Goal: Complete application form

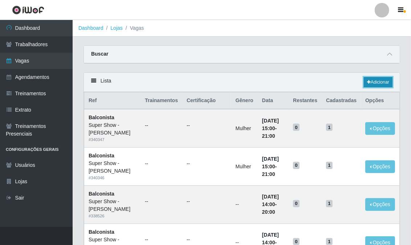
click at [380, 84] on link "Adicionar" at bounding box center [378, 82] width 29 height 10
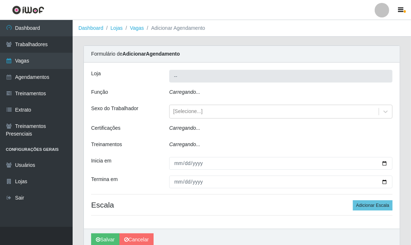
type input "Super Show - [PERSON_NAME]"
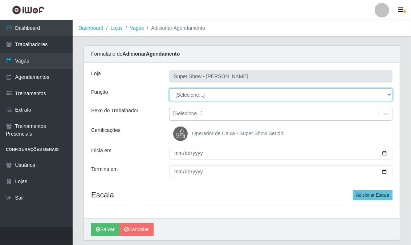
click at [190, 96] on select "[Selecione...] ASG Auxiliar de Estacionamento Balconista Embalador Embalador + …" at bounding box center [281, 94] width 224 height 13
select select "78"
click at [169, 88] on select "[Selecione...] ASG Auxiliar de Estacionamento Balconista Embalador Embalador + …" at bounding box center [281, 94] width 224 height 13
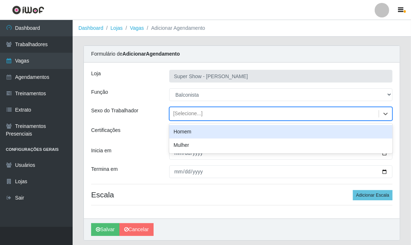
click at [188, 113] on div "[Selecione...]" at bounding box center [187, 114] width 29 height 8
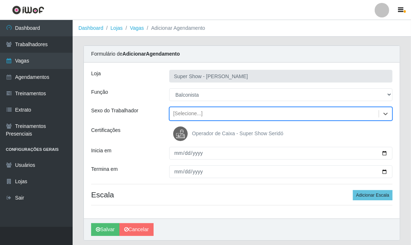
click at [188, 113] on div "[Selecione...]" at bounding box center [187, 114] width 29 height 8
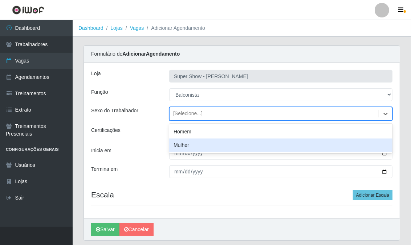
click at [188, 142] on div "Mulher" at bounding box center [281, 144] width 224 height 13
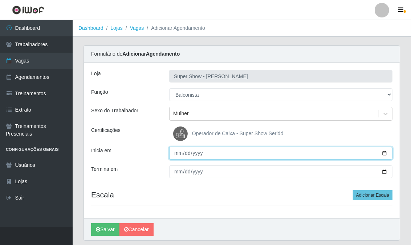
click at [177, 154] on input "Inicia em" at bounding box center [281, 153] width 224 height 13
type input "[DATE]"
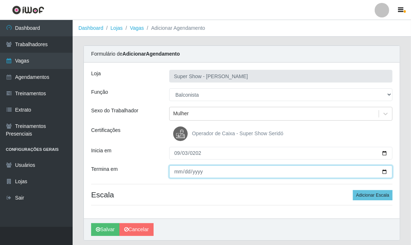
click at [177, 174] on input "Termina em" at bounding box center [281, 171] width 224 height 13
type input "[DATE]"
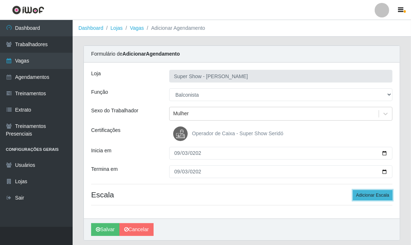
click at [362, 196] on button "Adicionar Escala" at bounding box center [373, 195] width 40 height 10
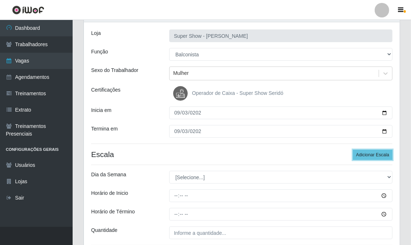
scroll to position [81, 0]
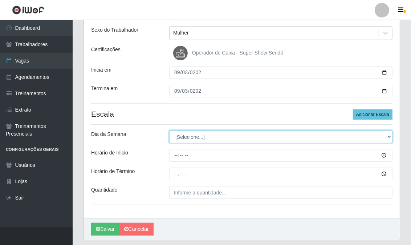
click at [182, 140] on select "[Selecione...] Segunda Terça Quarta Quinta Sexta Sábado Domingo" at bounding box center [281, 136] width 224 height 13
select select "3"
click at [169, 130] on select "[Selecione...] Segunda Terça Quarta Quinta Sexta Sábado Domingo" at bounding box center [281, 136] width 224 height 13
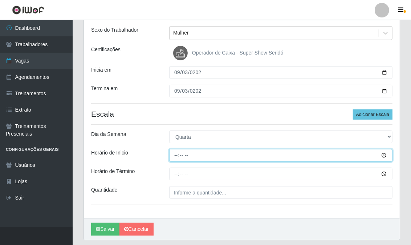
click at [176, 154] on input "Horário de Inicio" at bounding box center [281, 155] width 224 height 13
type input "14:00"
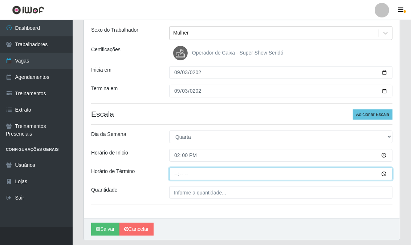
click at [174, 176] on input "Horário de Término" at bounding box center [281, 174] width 224 height 13
type input "20:00"
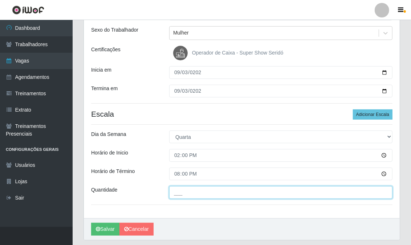
click at [176, 193] on input "___" at bounding box center [281, 192] width 224 height 13
type input "1__"
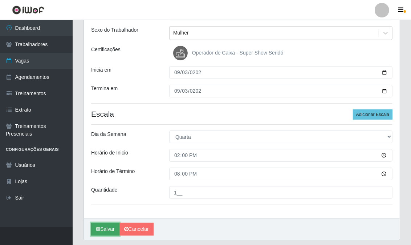
click at [108, 234] on button "Salvar" at bounding box center [105, 229] width 28 height 13
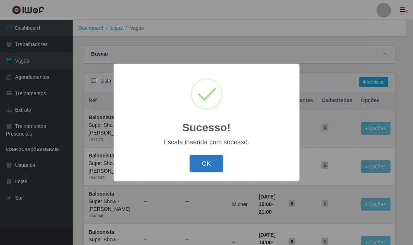
click at [206, 160] on button "OK" at bounding box center [207, 163] width 34 height 17
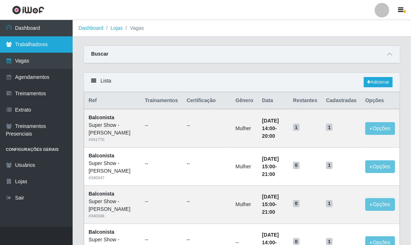
click at [52, 42] on link "Trabalhadores" at bounding box center [36, 44] width 73 height 16
